Goal: Check status

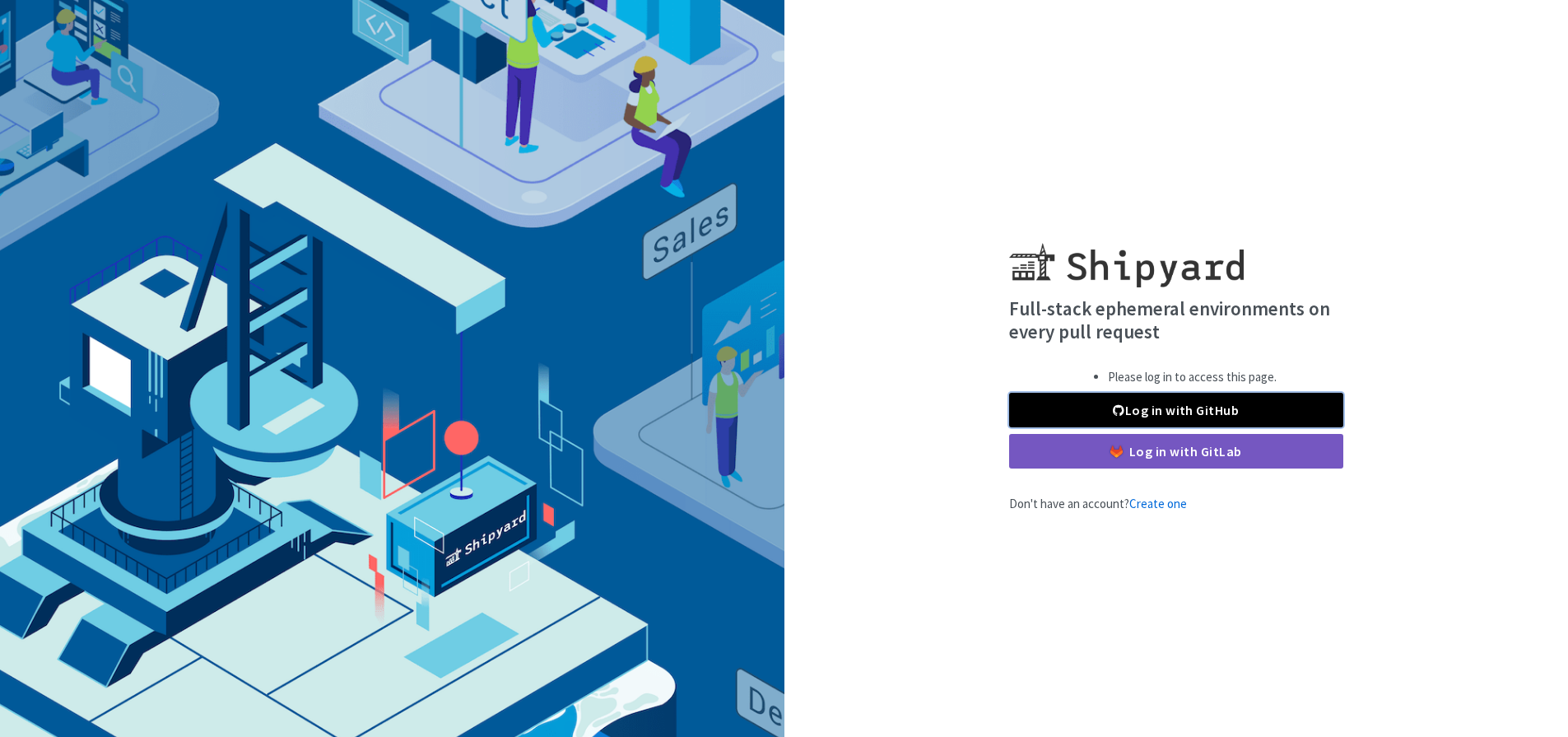
click at [1205, 413] on link "Log in with GitHub" at bounding box center [1175, 410] width 334 height 34
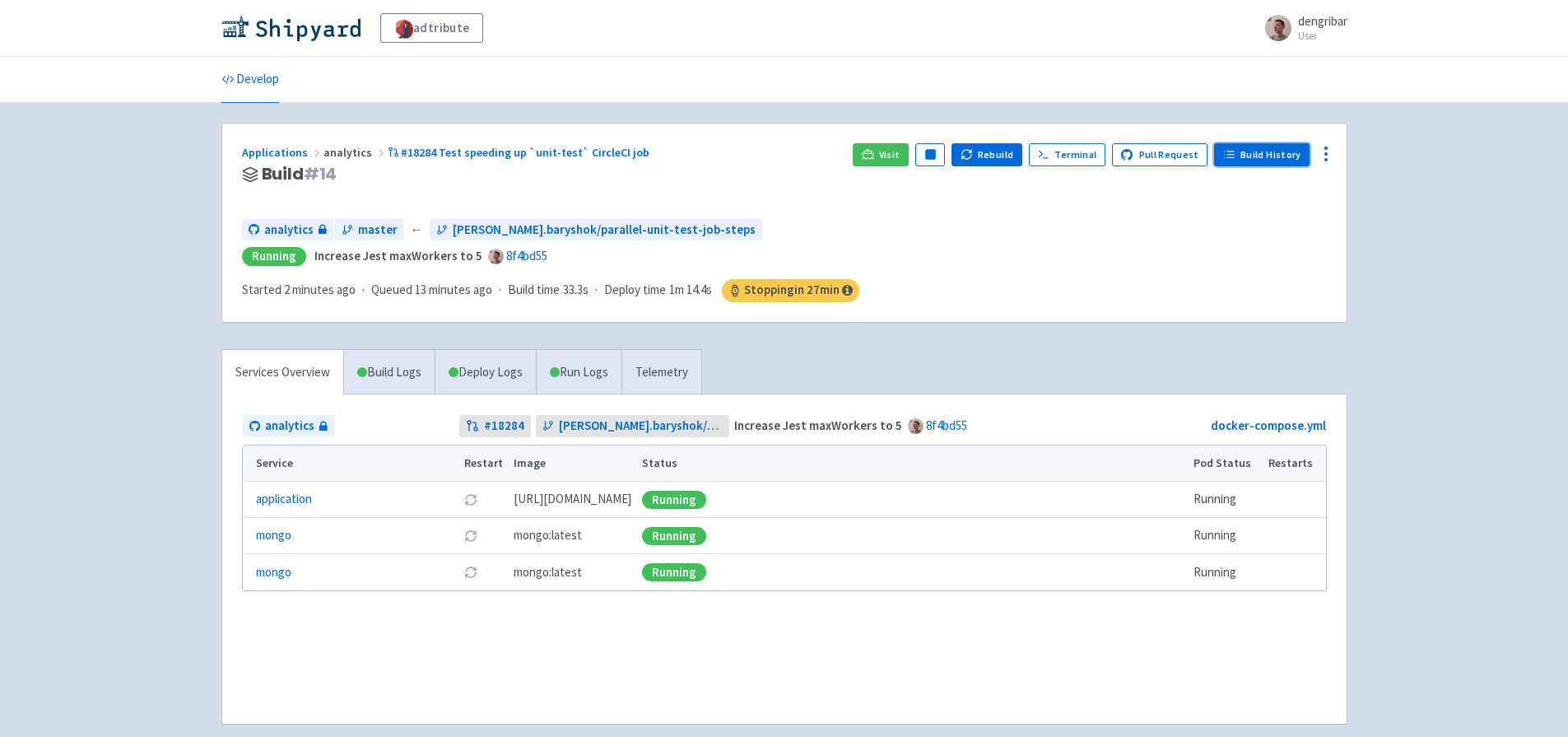
click at [1274, 149] on link "Build History" at bounding box center [1261, 154] width 95 height 23
